Goal: Information Seeking & Learning: Learn about a topic

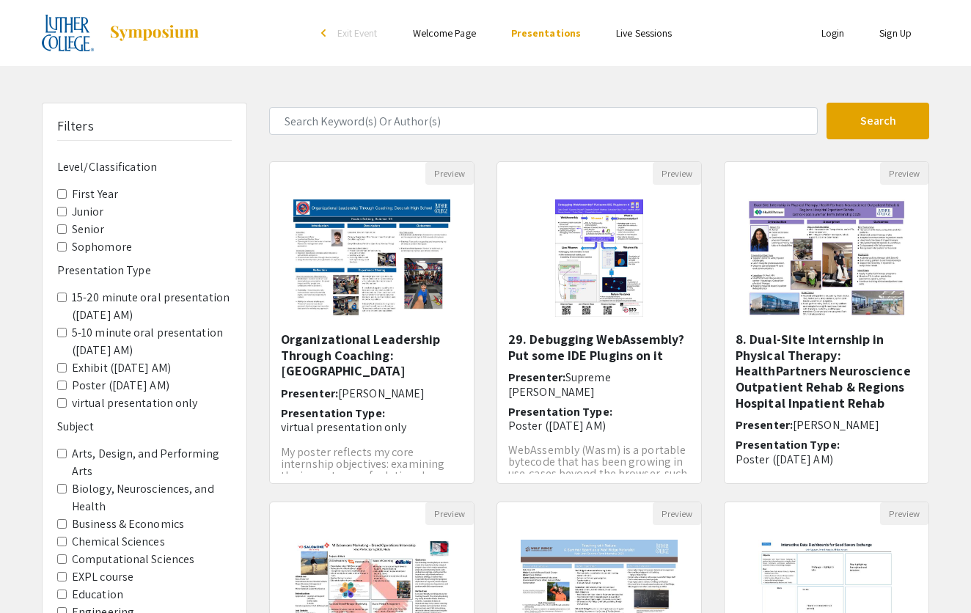
click at [62, 299] on AM\) "15-20 minute oral presentation ([DATE] AM)" at bounding box center [62, 298] width 10 height 10
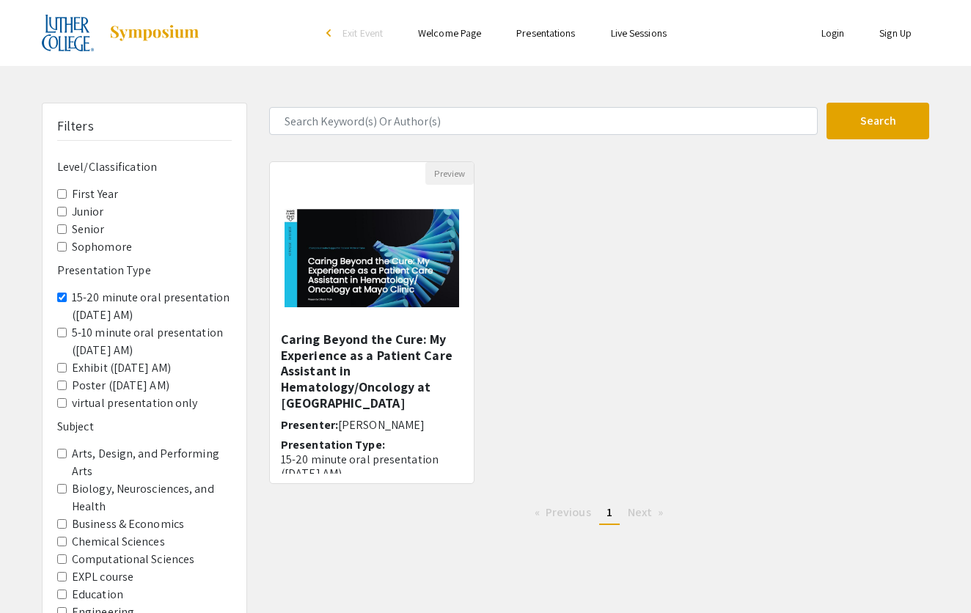
click at [62, 332] on AM\) "5-10 minute oral presentation ([DATE] AM)" at bounding box center [62, 333] width 10 height 10
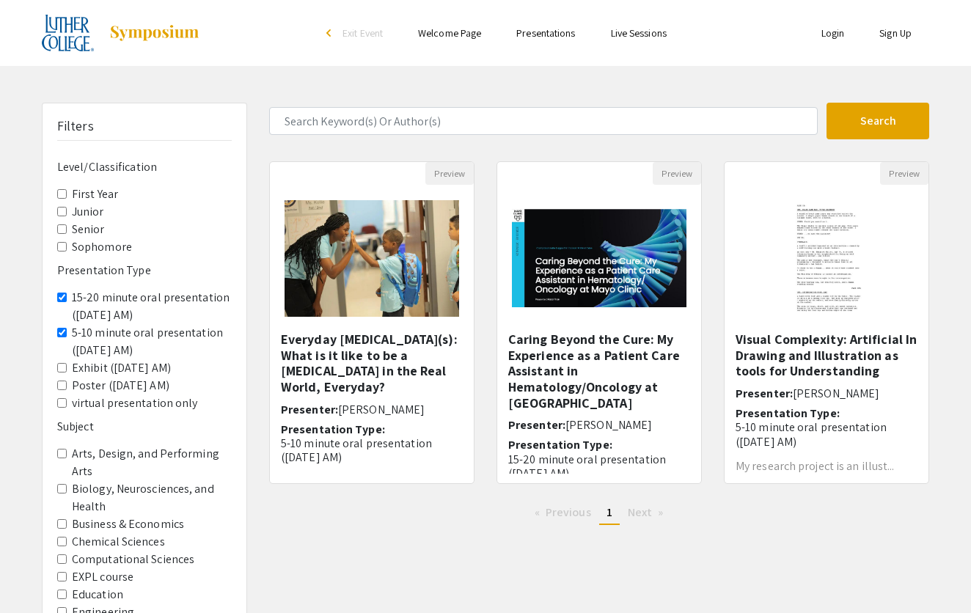
click at [60, 307] on span "15-20 minute oral presentation ([DATE] AM)" at bounding box center [144, 306] width 175 height 35
click at [63, 520] on Economics "Business & Economics" at bounding box center [62, 524] width 10 height 10
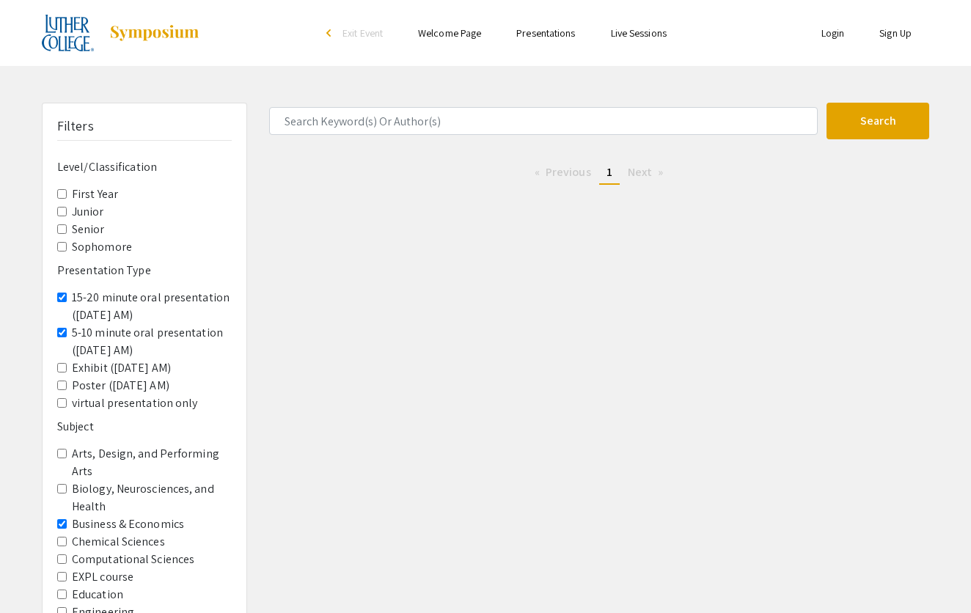
click at [63, 297] on AM\) "15-20 minute oral presentation ([DATE] AM)" at bounding box center [62, 298] width 10 height 10
click at [62, 332] on AM\) "5-10 minute oral presentation ([DATE] AM)" at bounding box center [62, 333] width 10 height 10
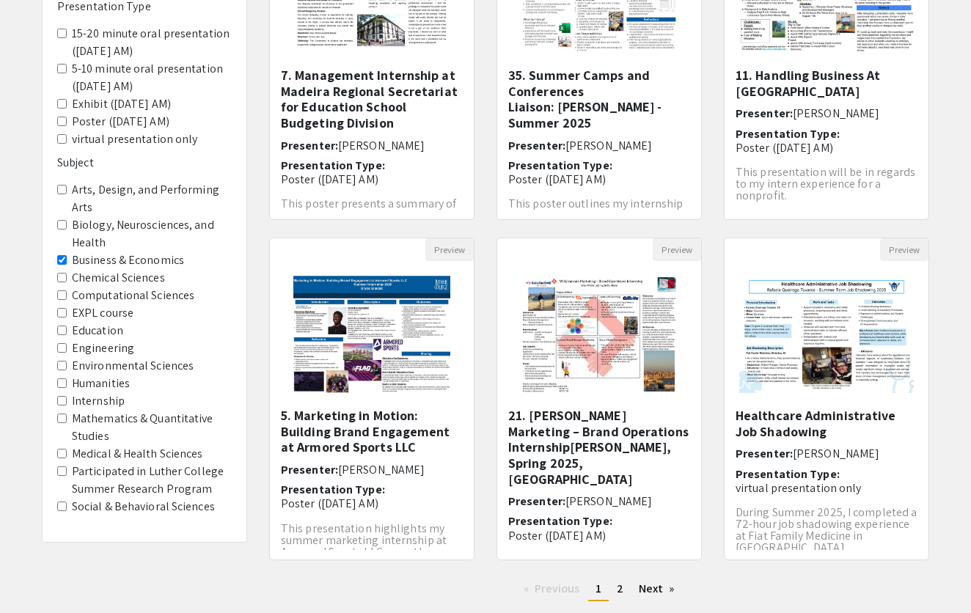
scroll to position [293, 0]
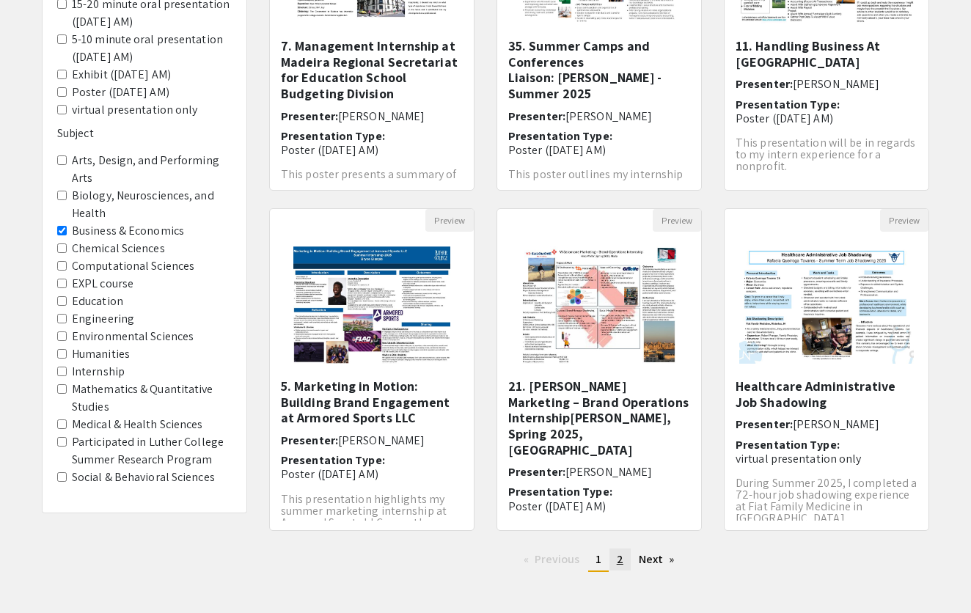
click at [618, 558] on span "2" at bounding box center [620, 559] width 7 height 15
